Goal: Browse casually

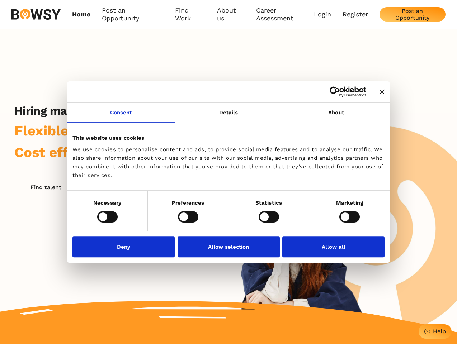
click at [379, 92] on icon "Close banner" at bounding box center [381, 91] width 5 height 5
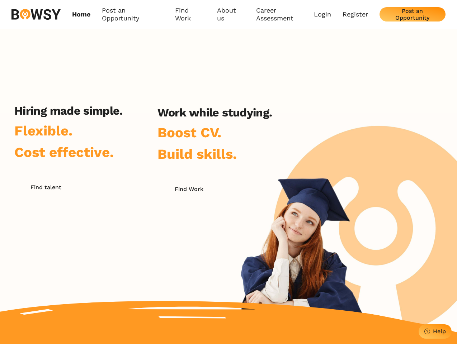
click at [121, 117] on link "Consent" at bounding box center [121, 113] width 108 height 20
click at [228, 117] on h2 "Work while studying." at bounding box center [214, 113] width 114 height 14
click at [336, 117] on div "Hiring made simple. Flexible. Cost effective. Find talent Work while studying. …" at bounding box center [228, 181] width 457 height 304
click at [107, 216] on div "Hiring made simple. Flexible. Cost effective. Find talent Work while studying. …" at bounding box center [143, 195] width 286 height 182
click at [188, 216] on div "Hiring made simple. Flexible. Cost effective. Find talent Work while studying. …" at bounding box center [143, 195] width 286 height 182
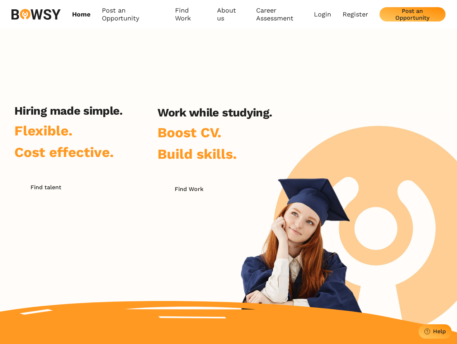
click at [268, 216] on div "Hiring made simple. Flexible. Cost effective. Find talent Work while studying. …" at bounding box center [143, 195] width 286 height 182
click at [349, 216] on div "Hiring made simple. Flexible. Cost effective. Find talent Work while studying. …" at bounding box center [228, 181] width 457 height 304
click at [125, 247] on div "Hiring made simple. Flexible. Cost effective. Find talent Work while studying. …" at bounding box center [143, 195] width 286 height 182
click at [228, 247] on div "Hiring made simple. Flexible. Cost effective. Find talent Work while studying. …" at bounding box center [143, 195] width 286 height 182
